Goal: Information Seeking & Learning: Learn about a topic

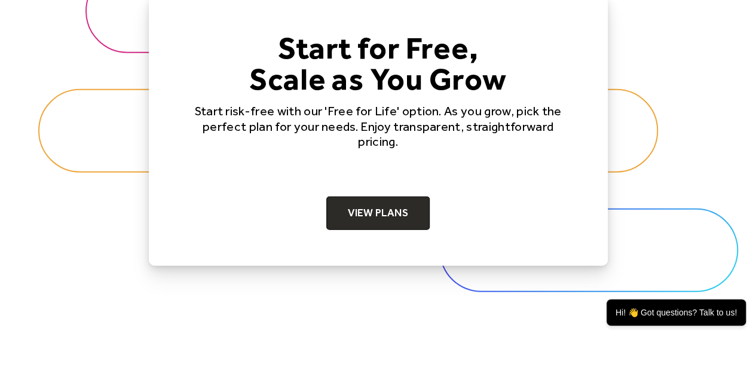
scroll to position [3822, 0]
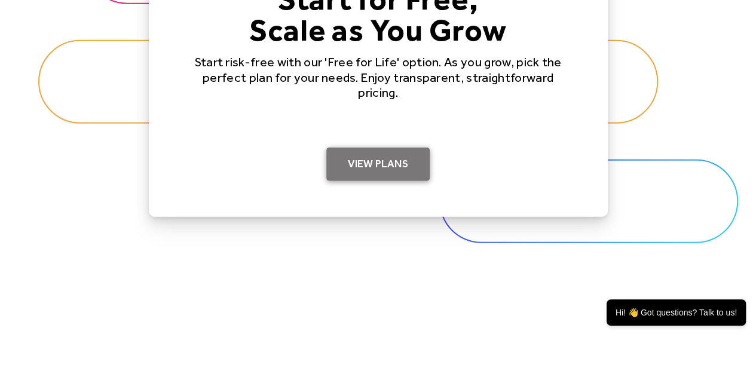
click at [394, 154] on link "View Plans" at bounding box center [377, 164] width 103 height 33
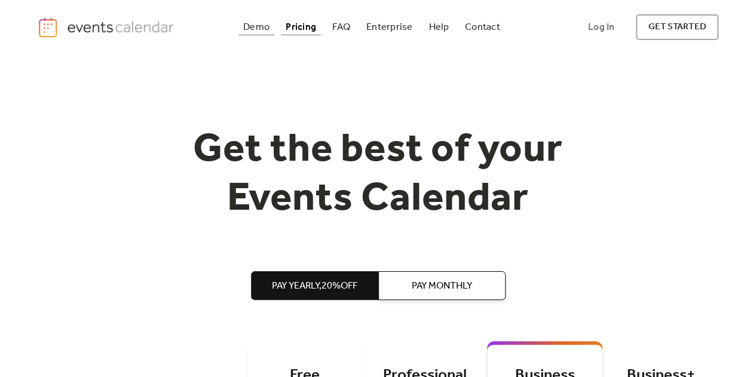
click at [259, 24] on div "Demo" at bounding box center [256, 27] width 26 height 7
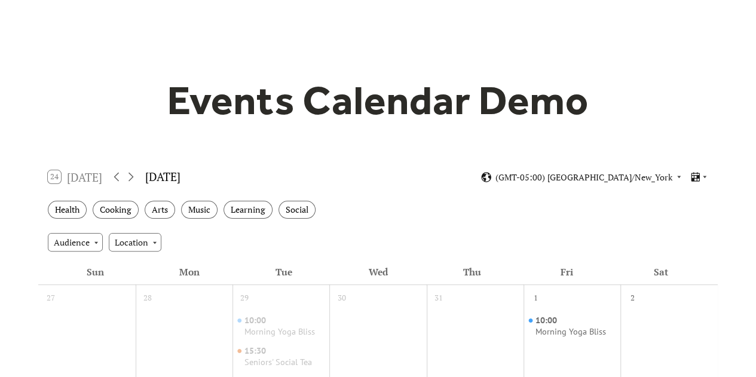
scroll to position [80, 0]
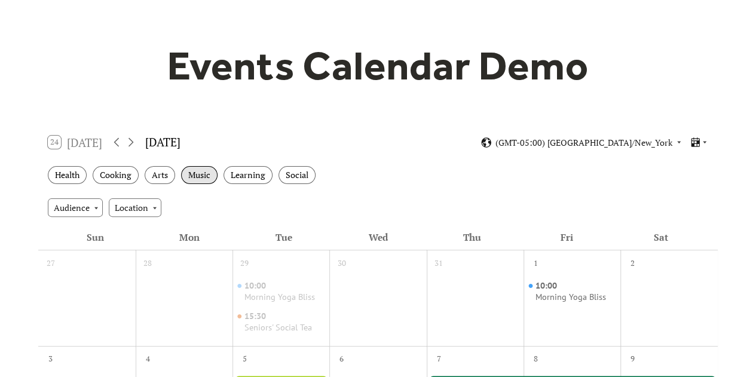
click at [198, 176] on div "Music" at bounding box center [199, 175] width 36 height 19
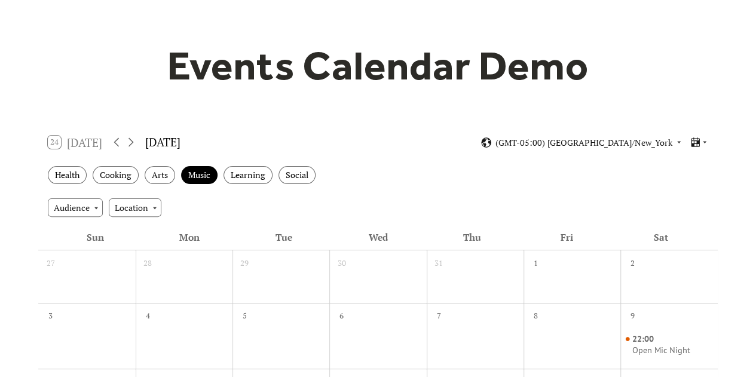
scroll to position [118, 0]
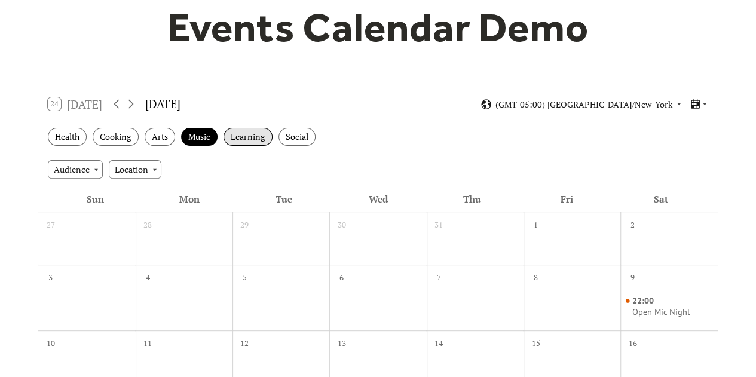
click at [261, 139] on div "Learning" at bounding box center [248, 137] width 49 height 19
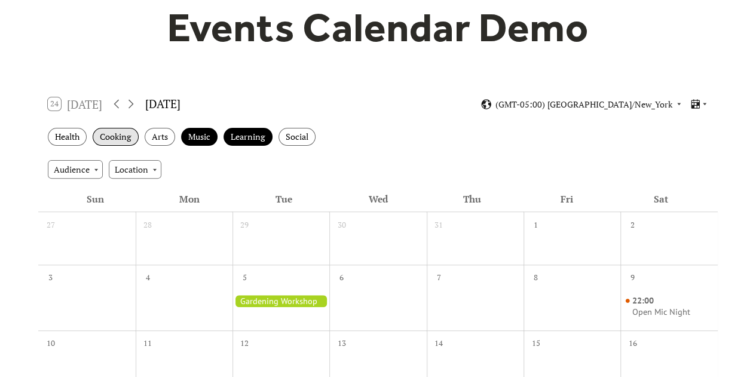
click at [110, 140] on div "Cooking" at bounding box center [116, 137] width 46 height 19
click at [289, 136] on div "Social" at bounding box center [297, 137] width 37 height 19
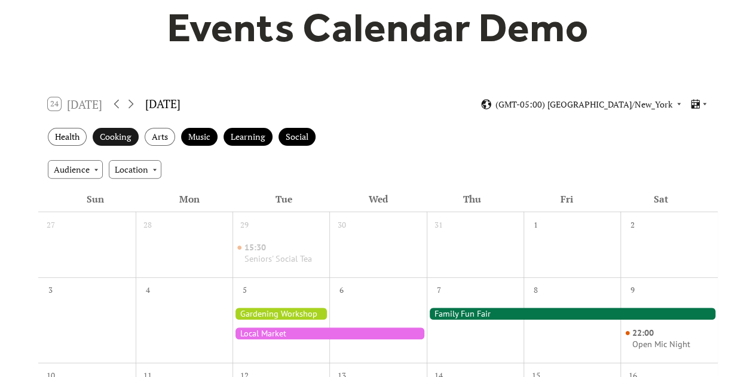
click at [120, 136] on div "Cooking" at bounding box center [116, 137] width 46 height 19
click at [206, 136] on div "Music" at bounding box center [199, 137] width 36 height 19
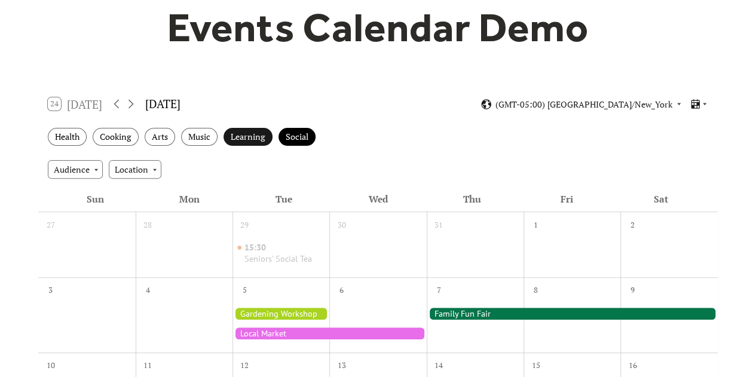
click at [248, 142] on div "Learning" at bounding box center [248, 137] width 49 height 19
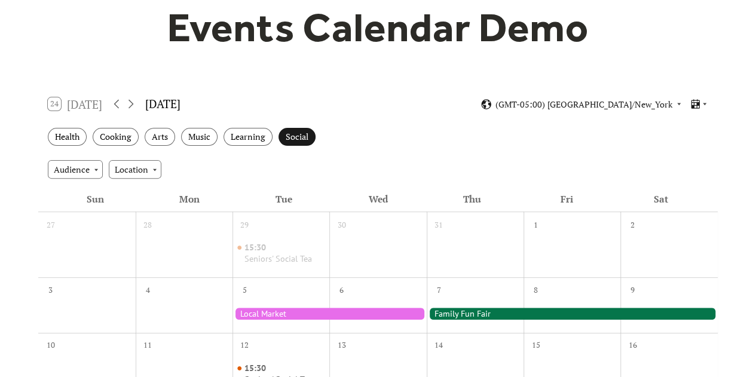
click at [287, 136] on div "Social" at bounding box center [297, 137] width 37 height 19
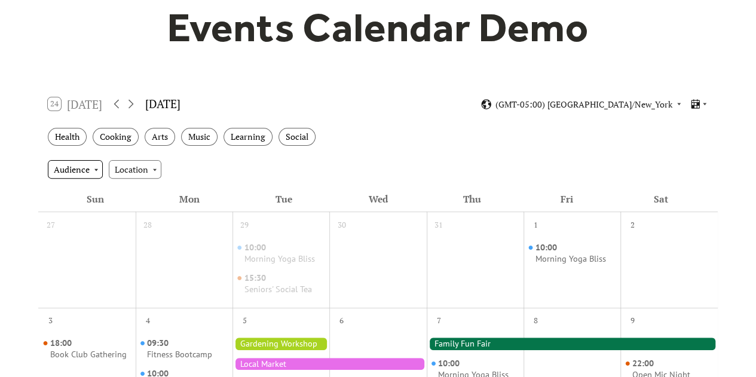
click at [51, 168] on div "Audience" at bounding box center [75, 169] width 55 height 18
click at [62, 215] on span "Family" at bounding box center [69, 213] width 25 height 13
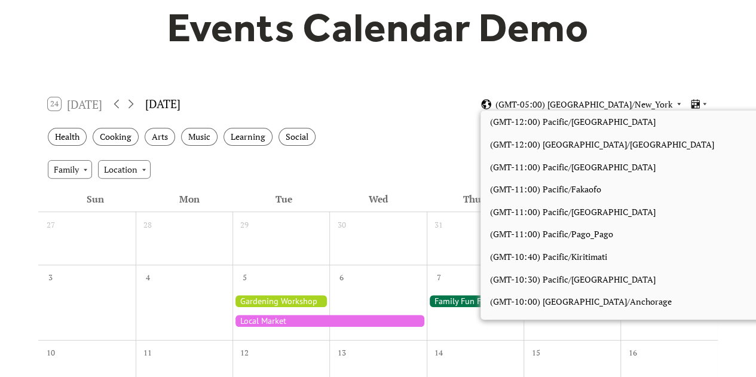
click at [634, 108] on span "(GMT-05:00) [GEOGRAPHIC_DATA]/New_York" at bounding box center [584, 104] width 177 height 8
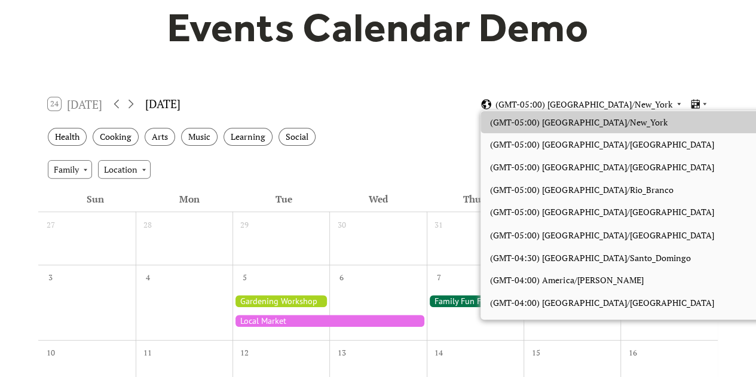
click at [634, 108] on span "(GMT-05:00) America/New_York" at bounding box center [584, 104] width 177 height 8
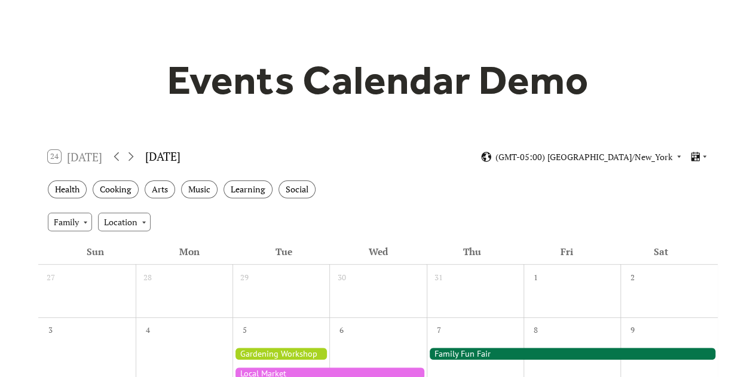
scroll to position [60, 0]
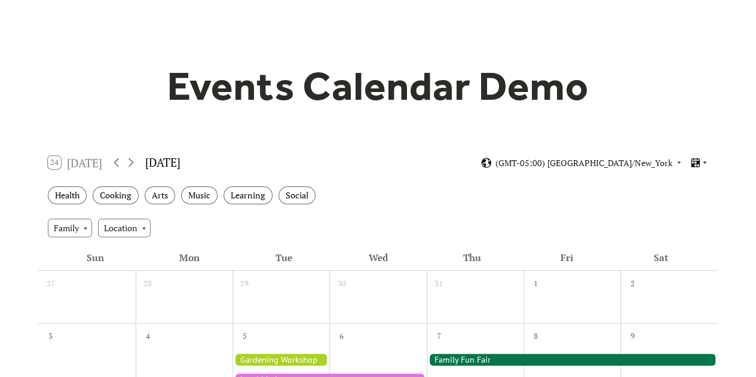
click at [698, 165] on icon at bounding box center [695, 162] width 11 height 11
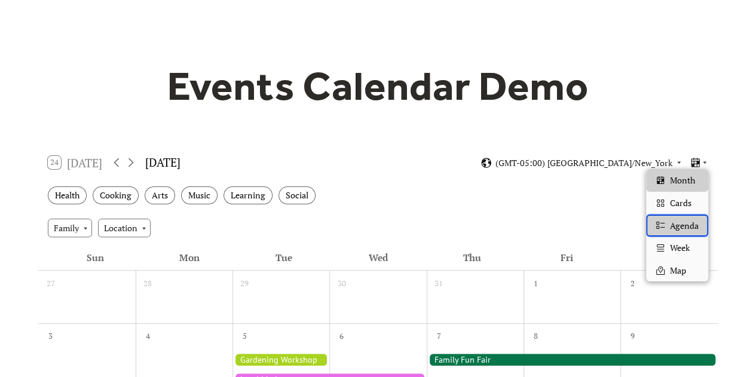
click at [685, 223] on span "Agenda" at bounding box center [684, 225] width 29 height 13
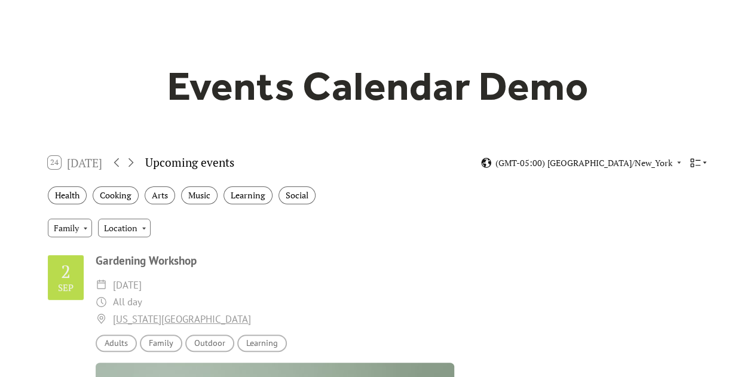
click at [698, 164] on icon at bounding box center [695, 162] width 11 height 11
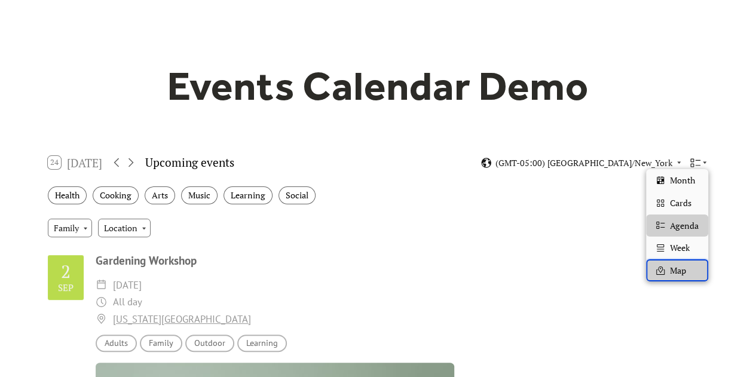
click at [685, 271] on span "Map" at bounding box center [678, 270] width 16 height 13
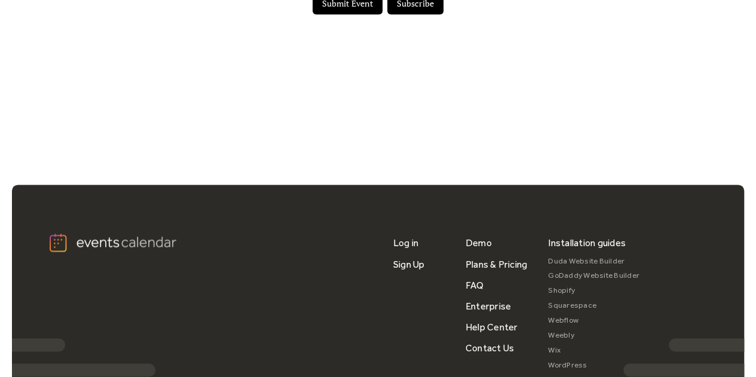
scroll to position [831, 0]
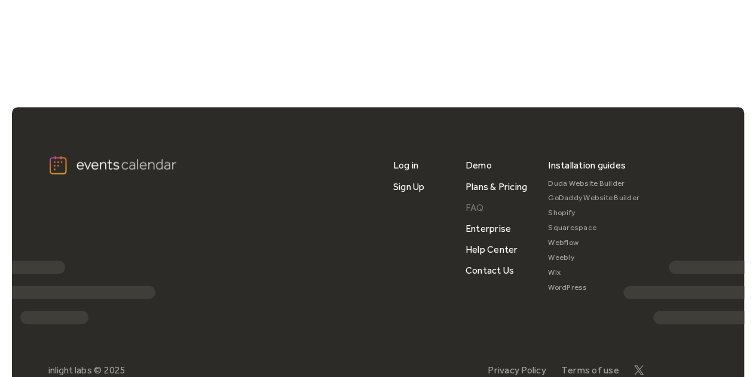
click at [473, 207] on link "FAQ" at bounding box center [475, 207] width 19 height 21
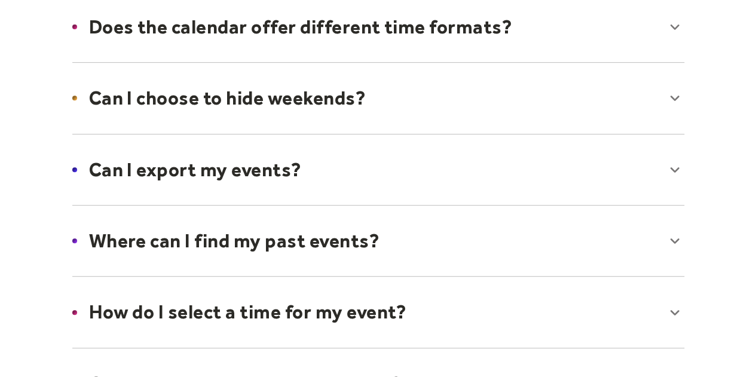
scroll to position [220, 0]
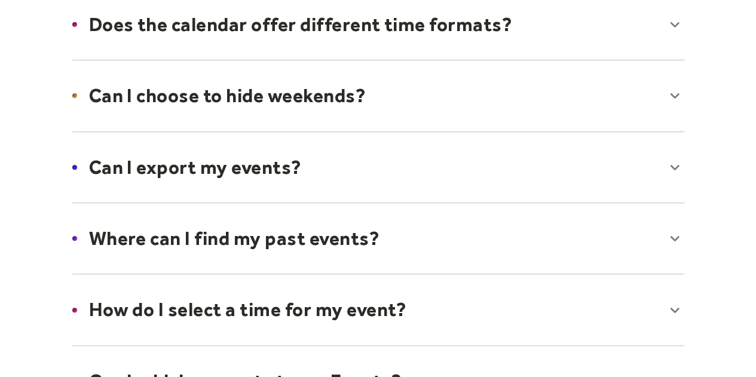
click at [468, 175] on div at bounding box center [378, 167] width 636 height 73
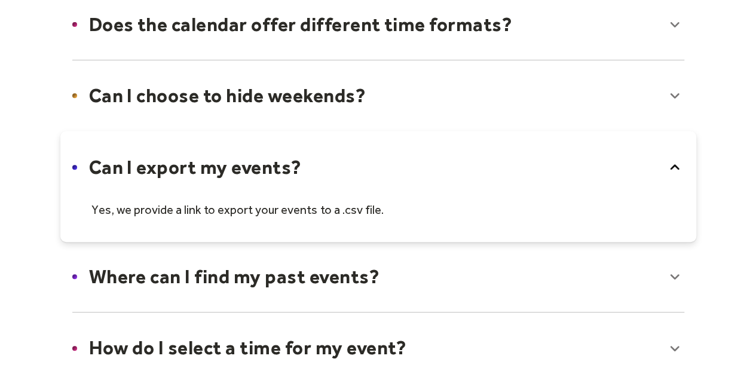
click at [468, 175] on div at bounding box center [378, 186] width 636 height 111
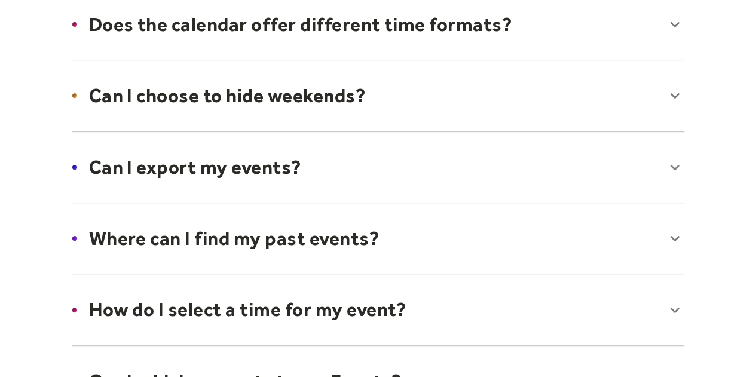
scroll to position [338, 0]
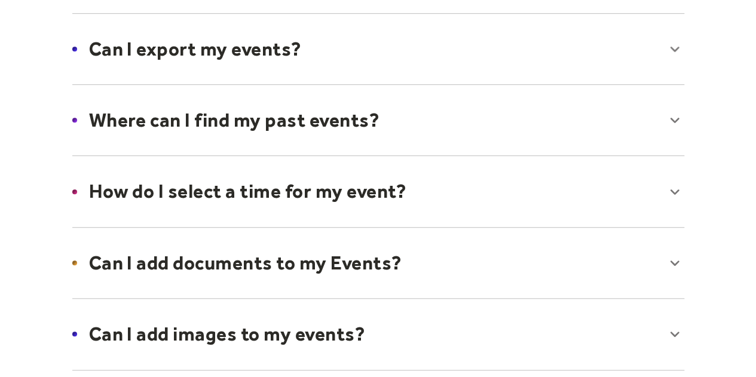
click at [447, 131] on div at bounding box center [378, 120] width 636 height 73
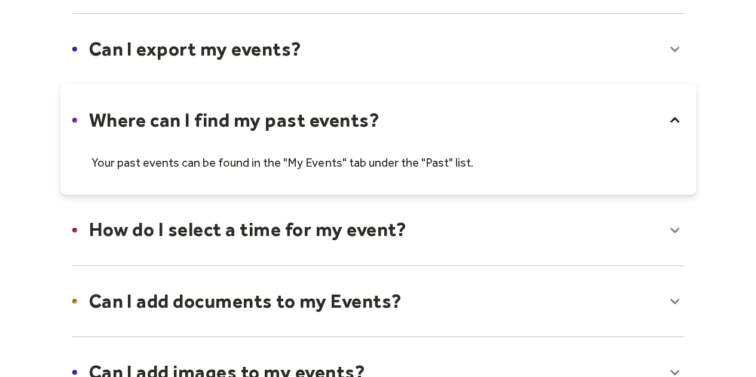
click at [447, 131] on div at bounding box center [378, 139] width 636 height 111
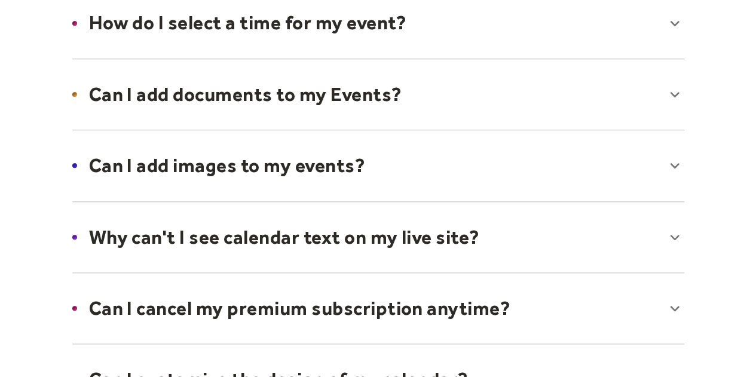
scroll to position [508, 0]
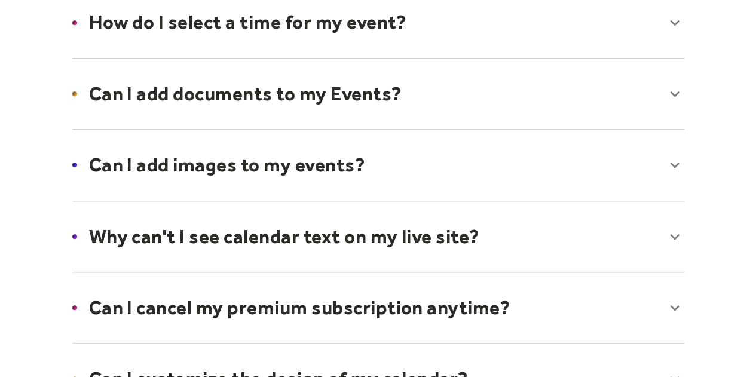
click at [439, 100] on div at bounding box center [378, 93] width 636 height 73
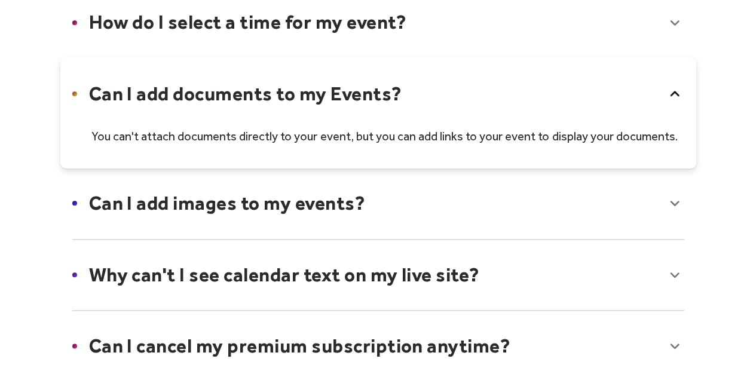
click at [439, 100] on div at bounding box center [378, 112] width 636 height 111
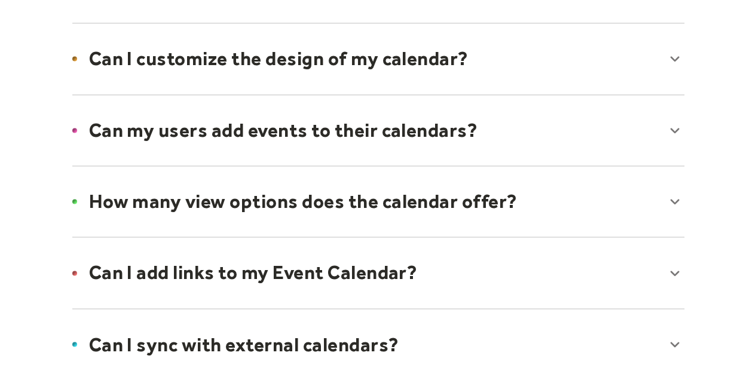
scroll to position [832, 0]
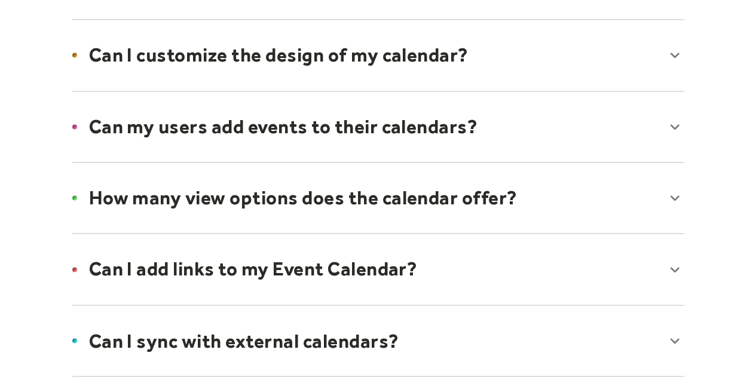
click at [438, 58] on div at bounding box center [378, 55] width 636 height 73
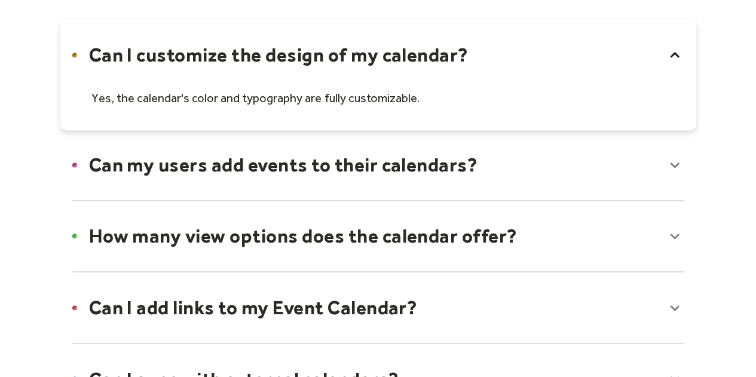
click at [438, 58] on div at bounding box center [378, 74] width 636 height 111
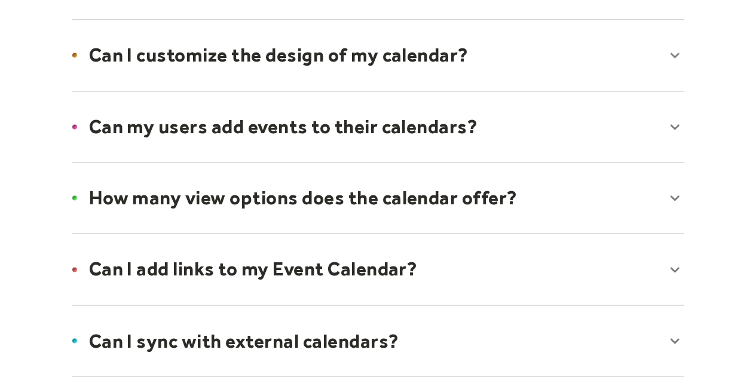
click at [414, 121] on div at bounding box center [378, 126] width 636 height 73
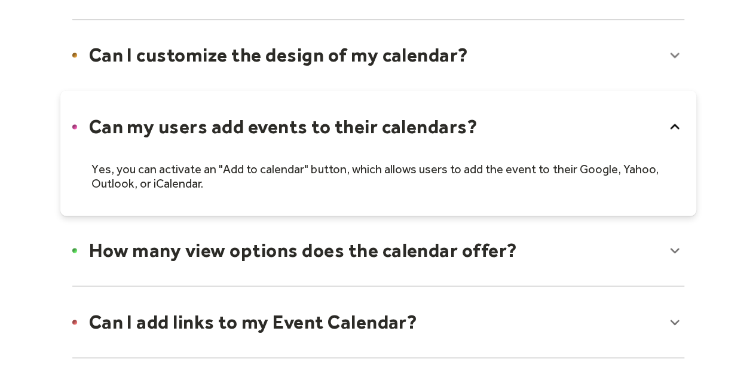
click at [414, 121] on div at bounding box center [378, 153] width 636 height 126
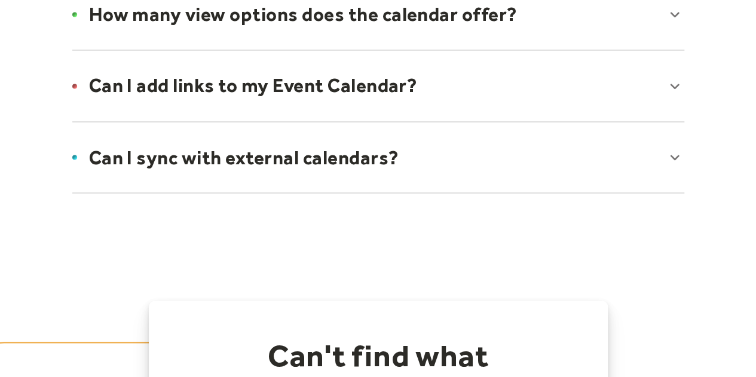
scroll to position [1013, 0]
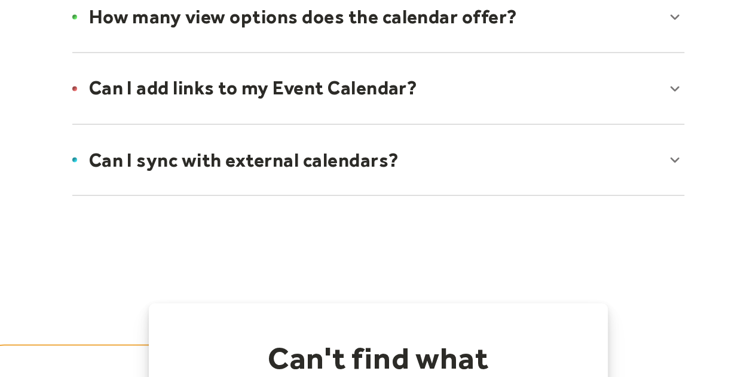
click at [390, 148] on div at bounding box center [378, 159] width 636 height 73
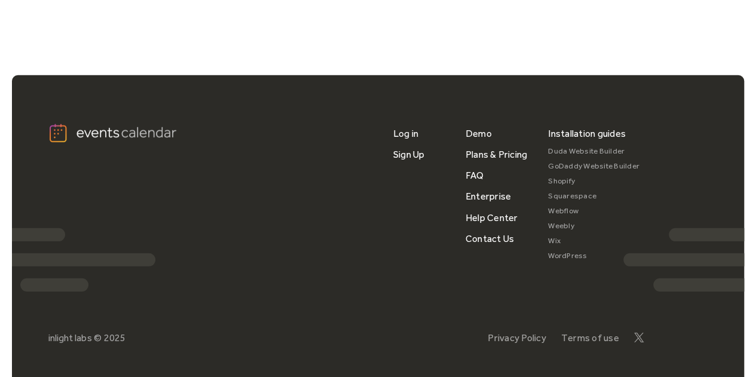
scroll to position [1694, 0]
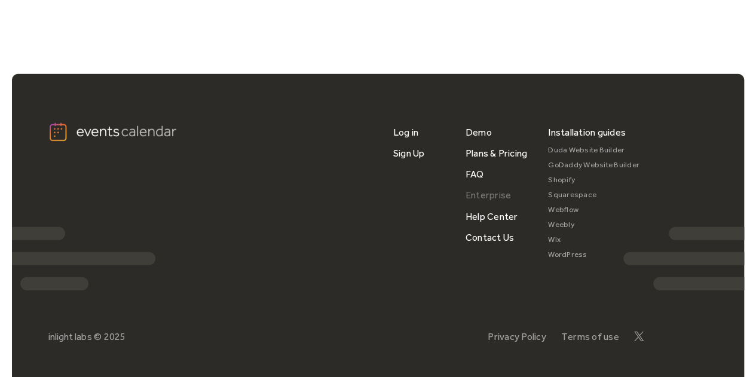
click at [495, 193] on link "Enterprise" at bounding box center [488, 195] width 45 height 21
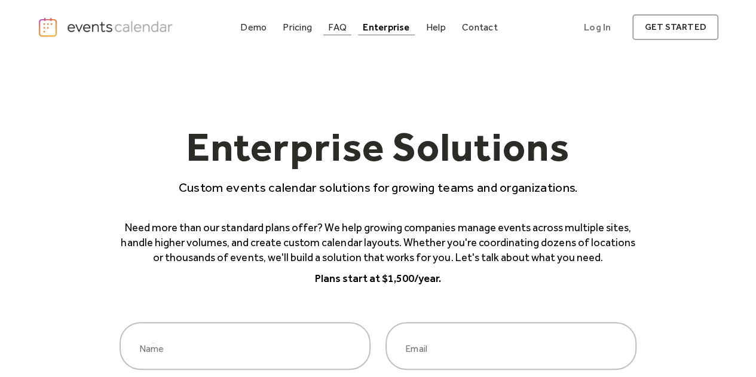
click at [339, 30] on div "FAQ" at bounding box center [337, 27] width 19 height 7
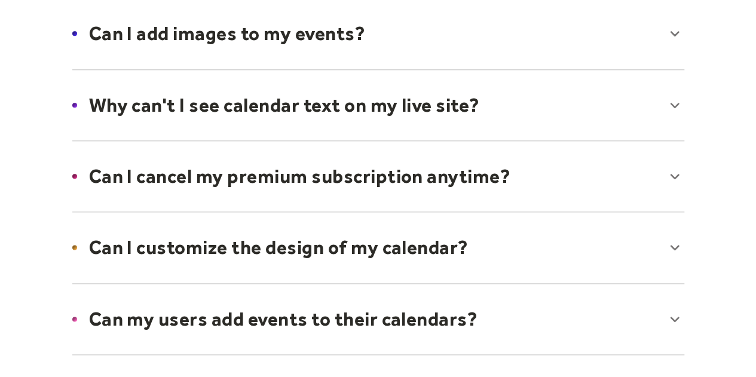
scroll to position [640, 0]
click at [442, 241] on div at bounding box center [378, 246] width 636 height 73
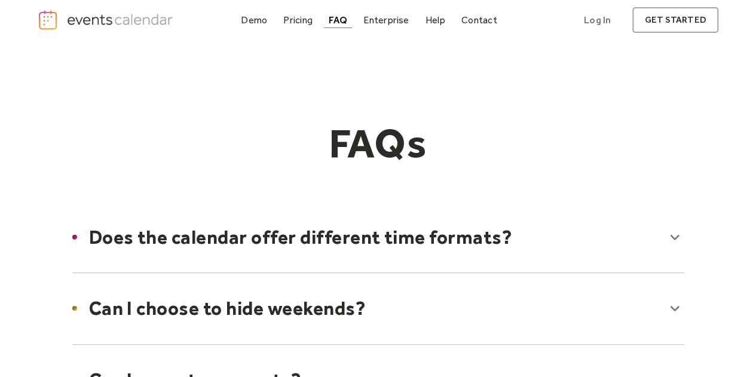
scroll to position [0, 0]
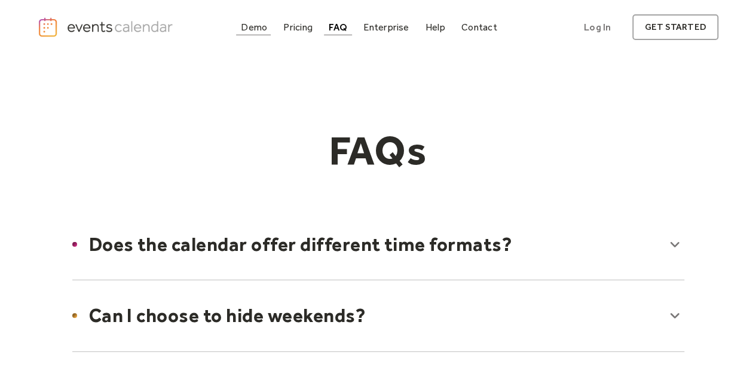
click at [258, 27] on div "Demo" at bounding box center [254, 27] width 26 height 7
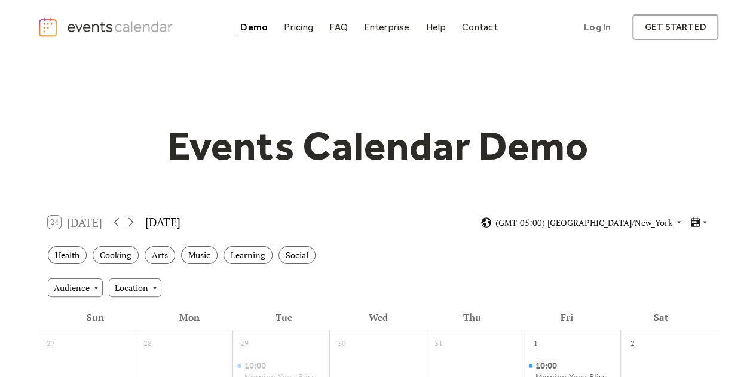
scroll to position [78, 0]
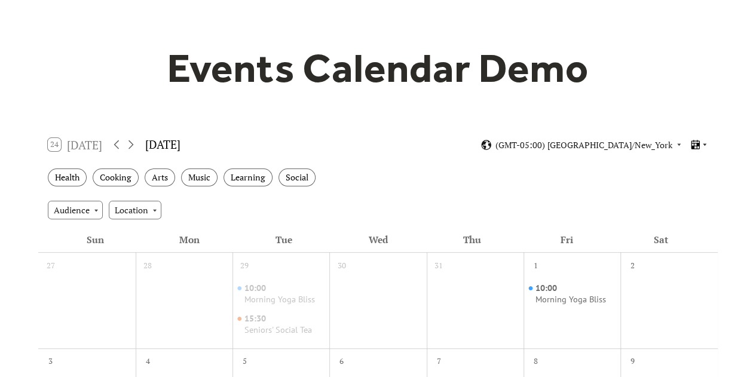
click at [699, 143] on icon at bounding box center [695, 145] width 8 height 10
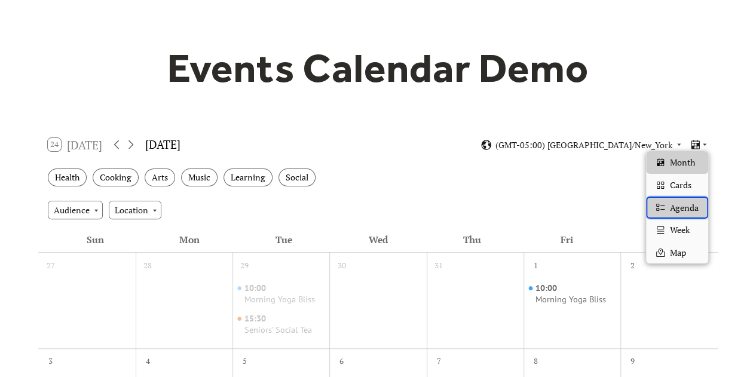
click at [676, 203] on span "Agenda" at bounding box center [684, 207] width 29 height 13
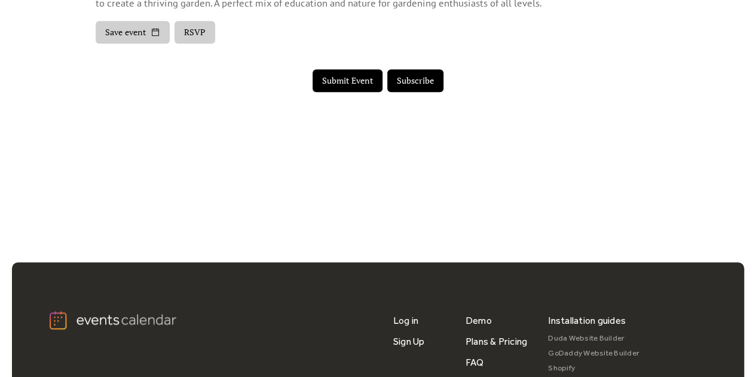
scroll to position [2816, 0]
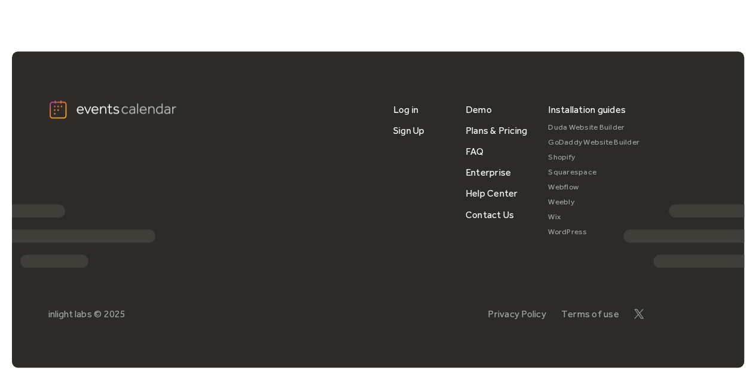
click at [555, 232] on link "WordPress" at bounding box center [593, 232] width 91 height 15
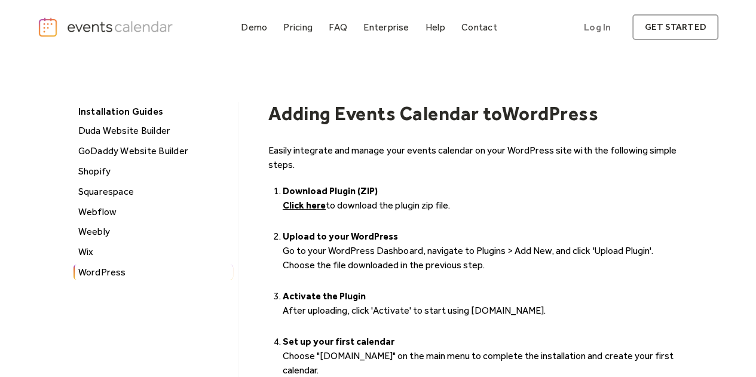
click at [143, 27] on img "home" at bounding box center [107, 28] width 138 height 22
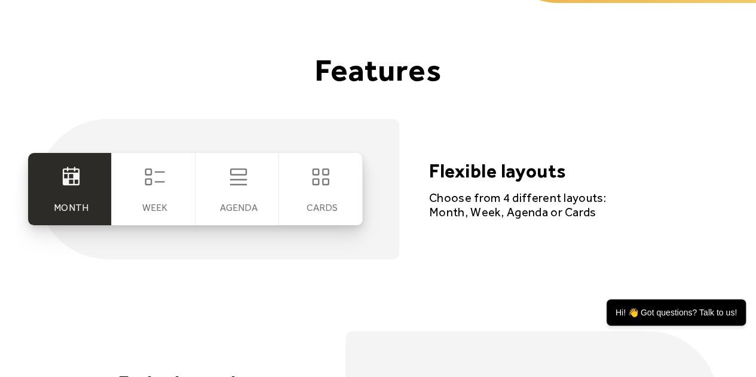
scroll to position [2248, 0]
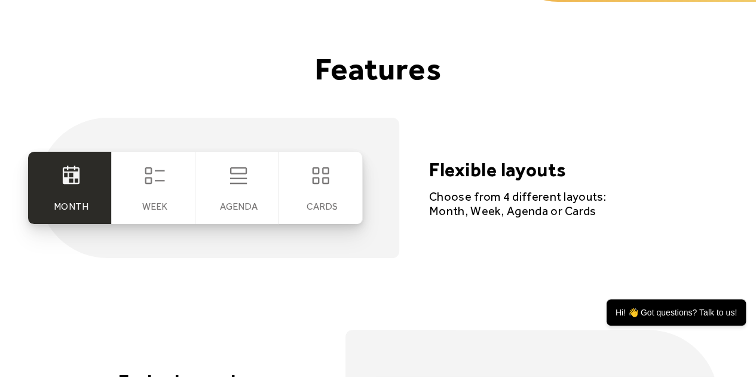
click at [328, 201] on div "cards" at bounding box center [322, 206] width 31 height 11
click at [324, 179] on icon at bounding box center [322, 176] width 24 height 24
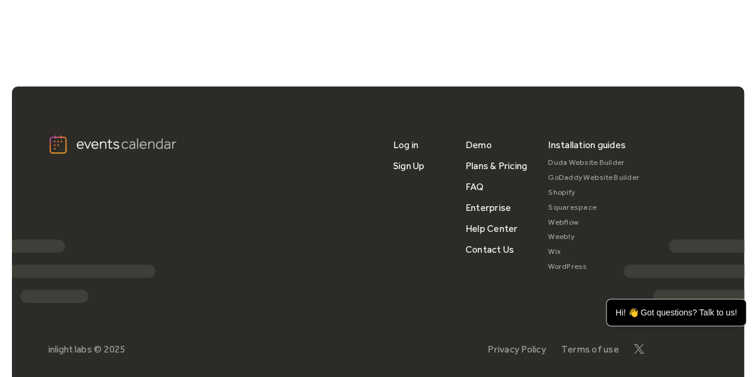
scroll to position [4150, 0]
